Goal: Task Accomplishment & Management: Manage account settings

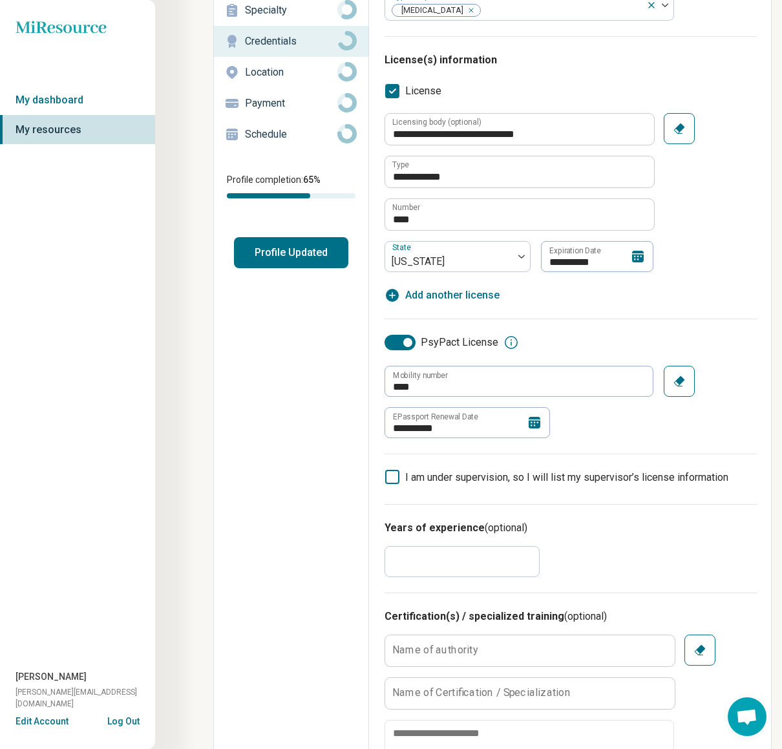
scroll to position [119, 0]
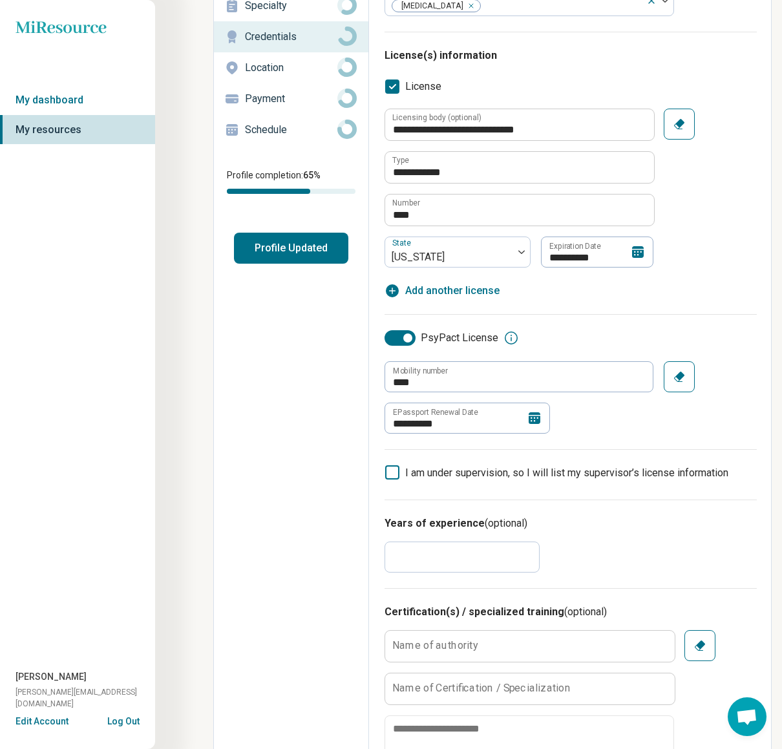
click at [536, 419] on icon at bounding box center [535, 418] width 12 height 12
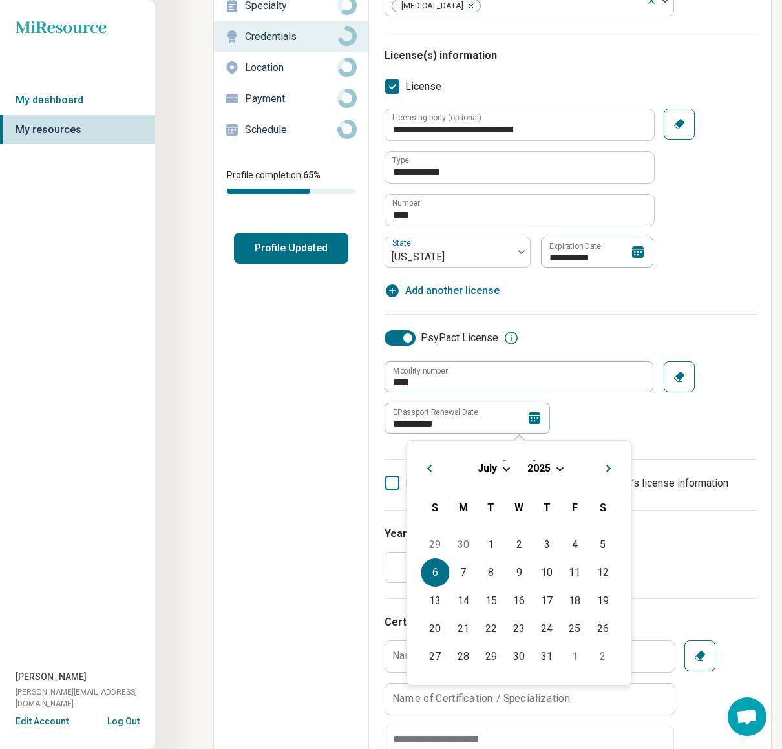
click at [557, 468] on div "[DATE]" at bounding box center [520, 468] width 204 height 14
click at [559, 468] on span "Choose Date" at bounding box center [559, 467] width 7 height 7
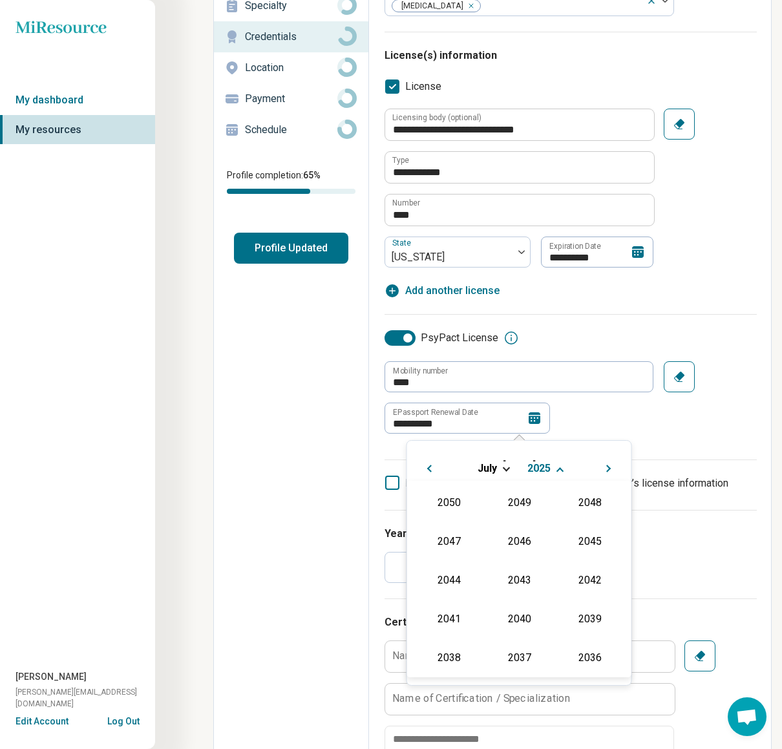
scroll to position [234, 0]
click at [447, 579] on div "2026" at bounding box center [449, 578] width 63 height 23
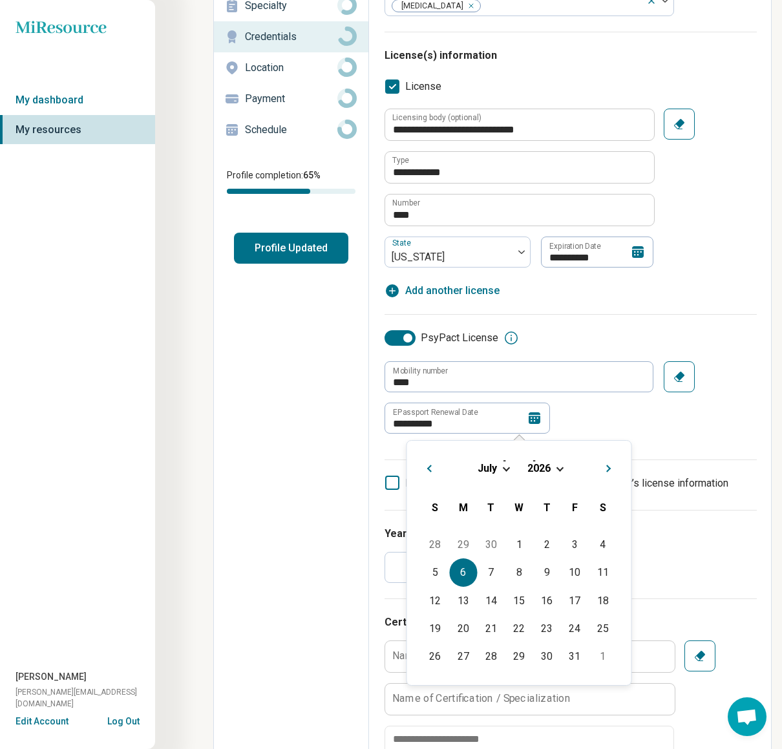
click at [459, 574] on div "6" at bounding box center [463, 572] width 28 height 28
type input "**********"
type textarea "*"
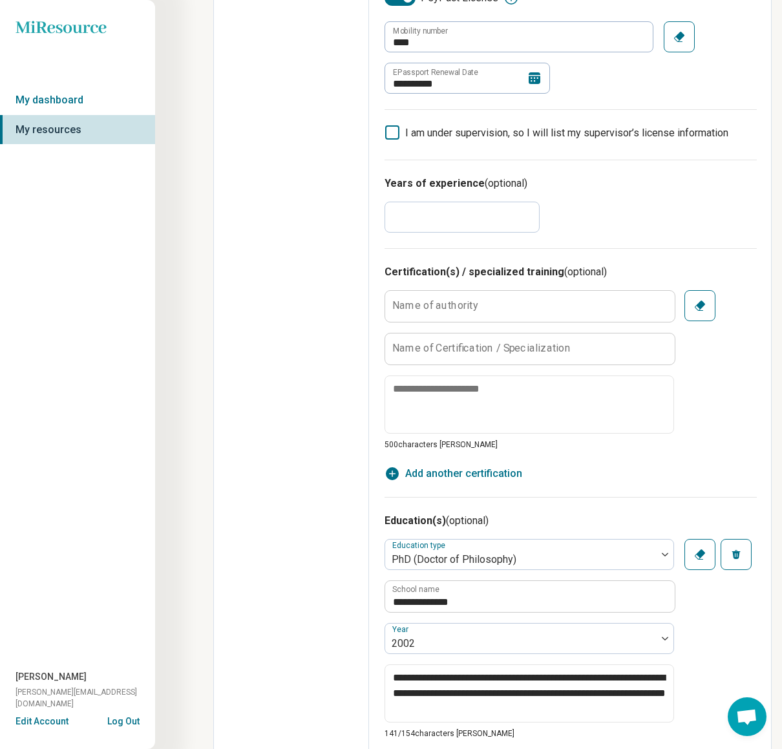
scroll to position [444, 0]
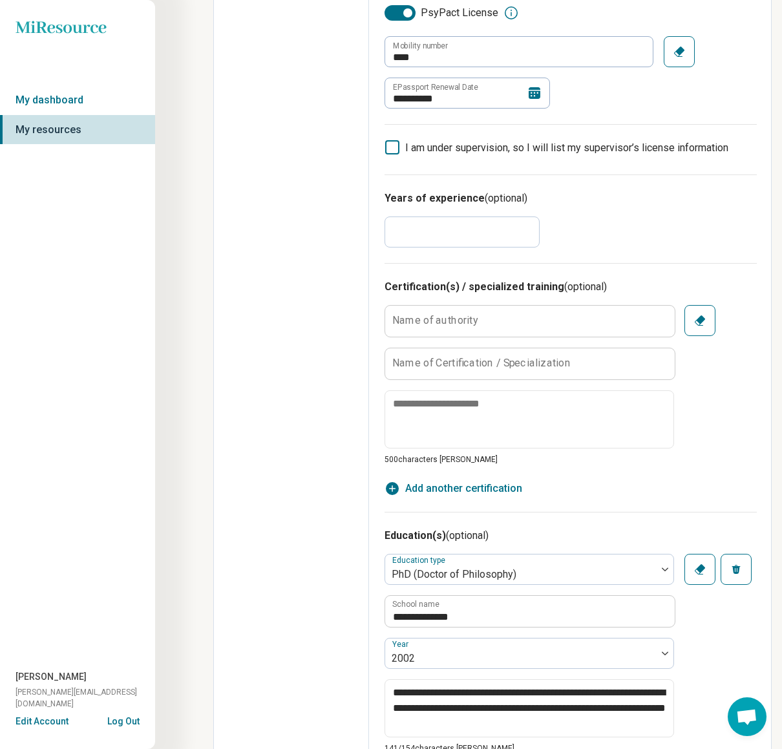
click at [435, 235] on input "**" at bounding box center [462, 232] width 155 height 31
type input "**"
click at [727, 410] on div "Name of authority Name of Certification / Specialization 500 characters [PERSON…" at bounding box center [571, 385] width 372 height 160
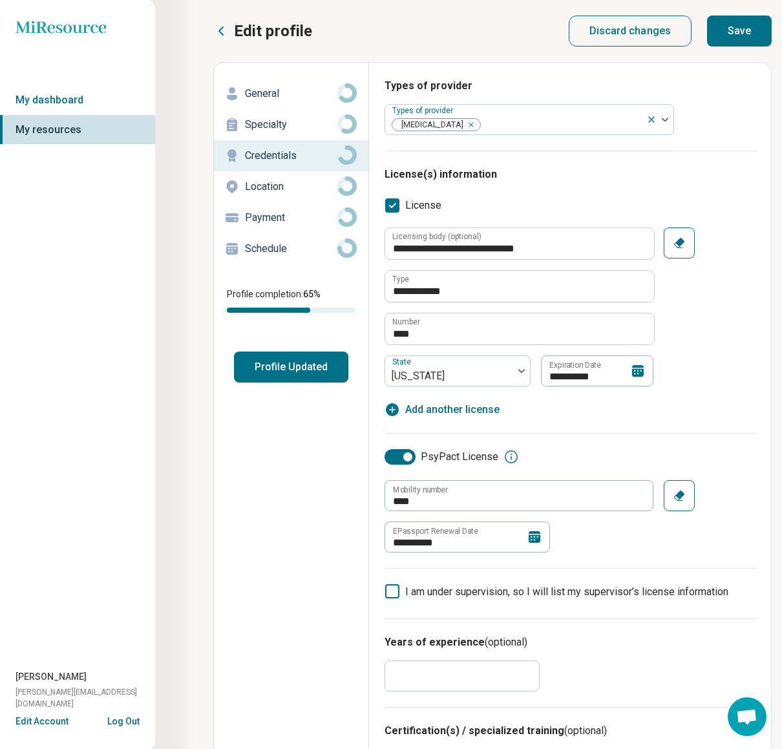
scroll to position [0, 0]
click at [738, 32] on button "Save" at bounding box center [739, 31] width 65 height 31
type textarea "*"
click at [120, 725] on button "Log Out" at bounding box center [123, 720] width 32 height 10
